Goal: Information Seeking & Learning: Learn about a topic

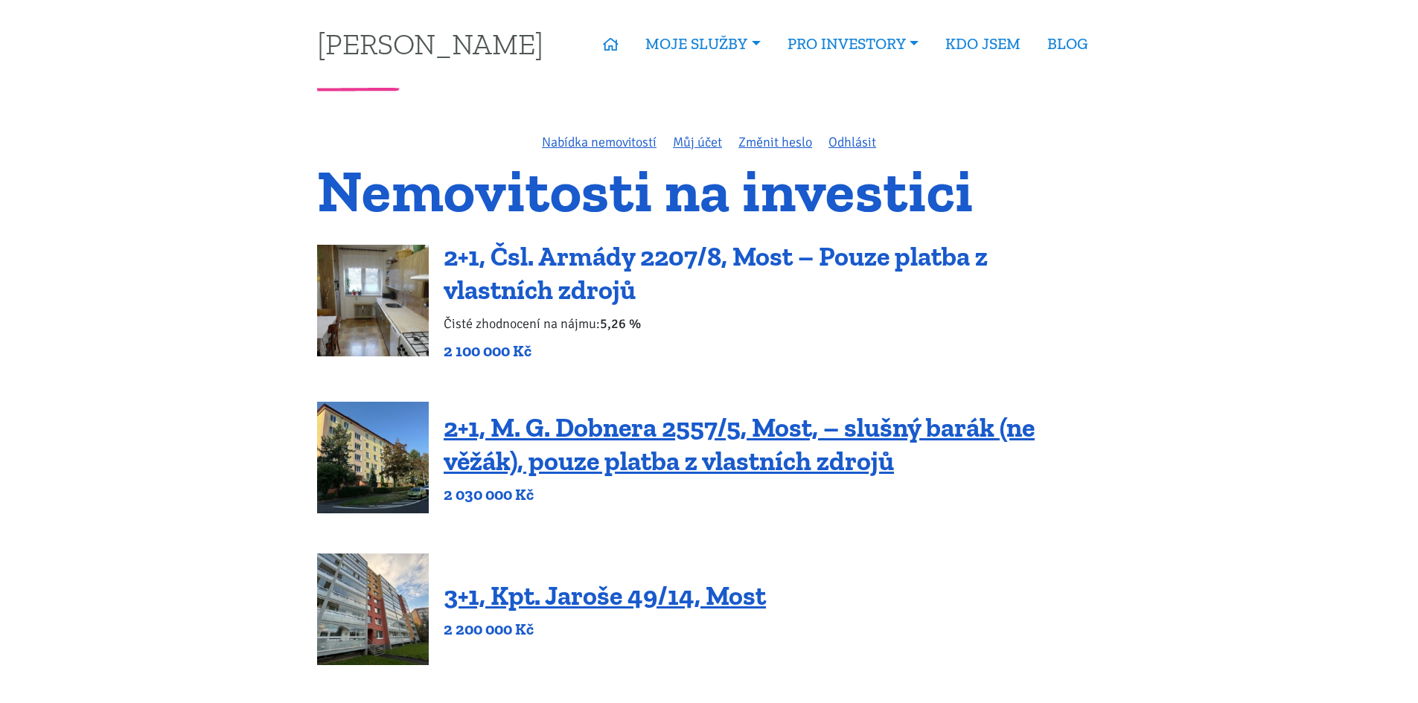
click at [811, 252] on link "2+1, Čsl. Armády 2207/8, Most – Pouze platba z vlastních zdrojů" at bounding box center [716, 273] width 544 height 66
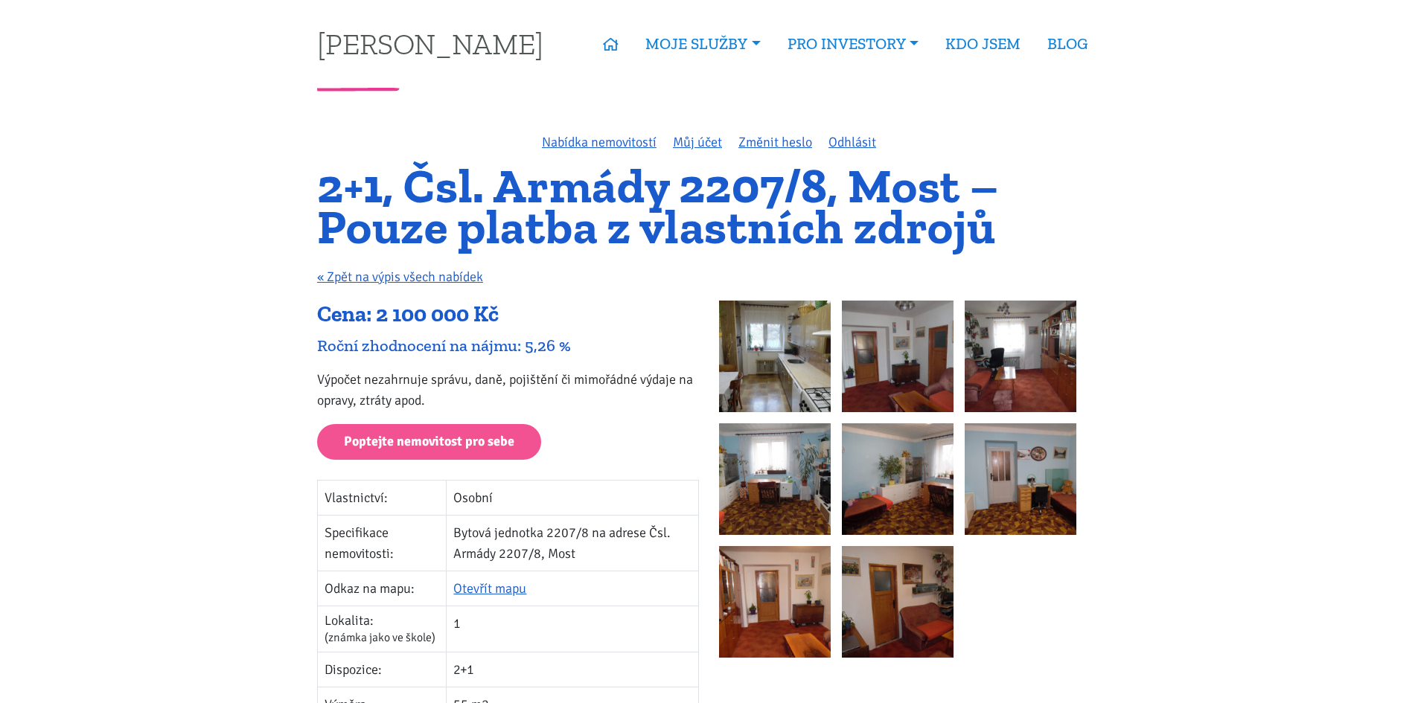
click at [802, 328] on img at bounding box center [775, 357] width 112 height 112
